Goal: Find contact information: Find contact information

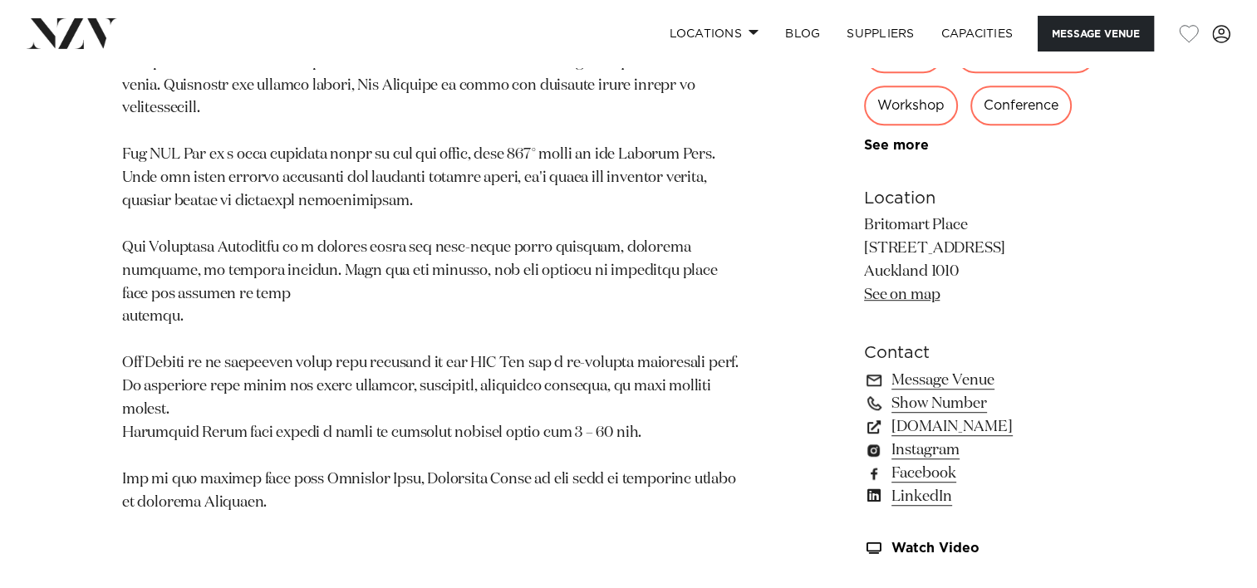
scroll to position [1042, 0]
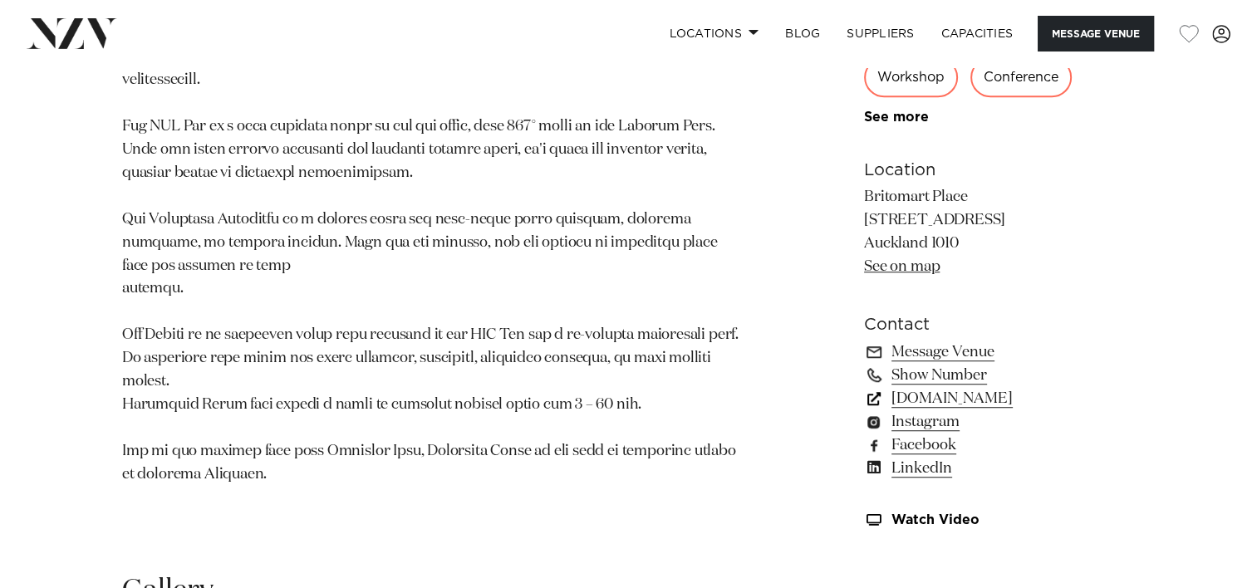
click at [967, 395] on link "precinctflex.co.nz" at bounding box center [999, 398] width 271 height 23
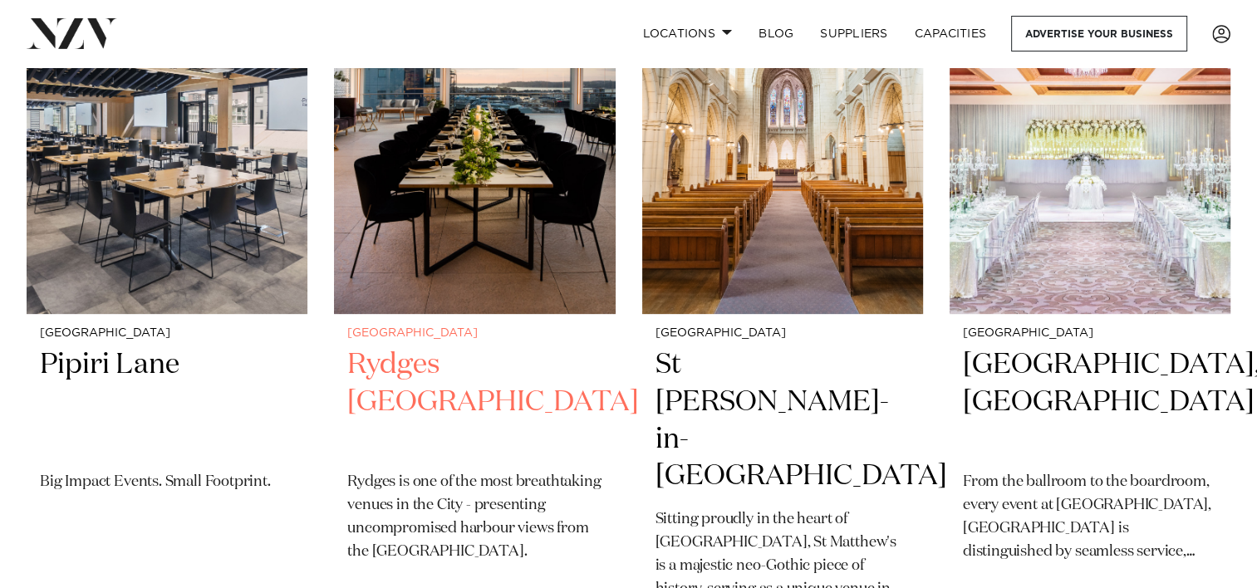
scroll to position [763, 0]
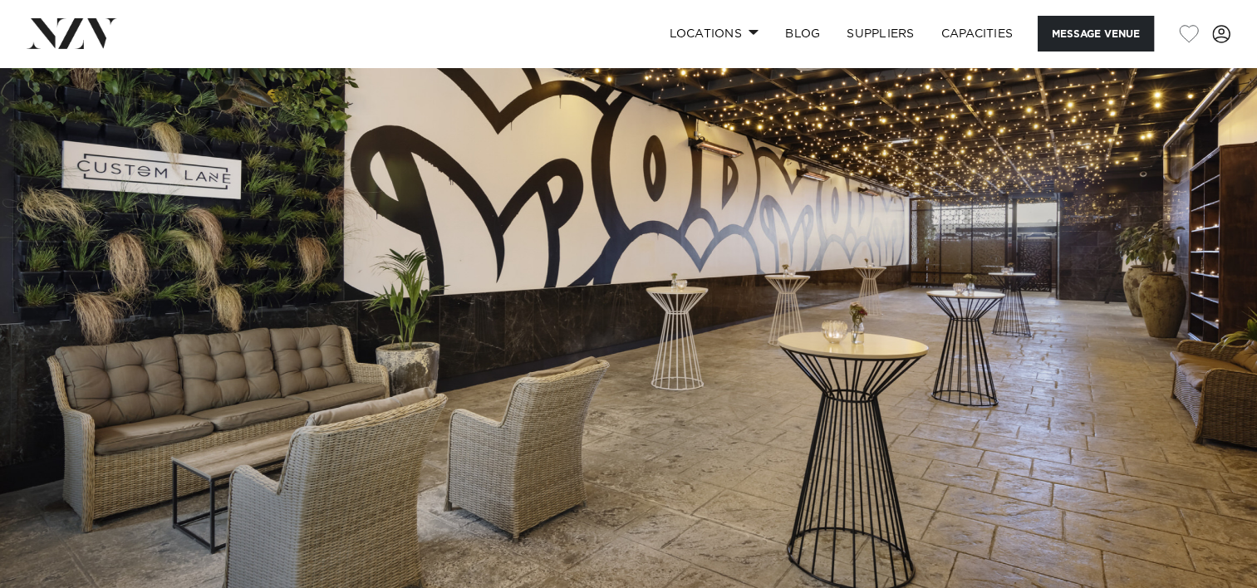
scroll to position [60, 0]
